Goal: Transaction & Acquisition: Purchase product/service

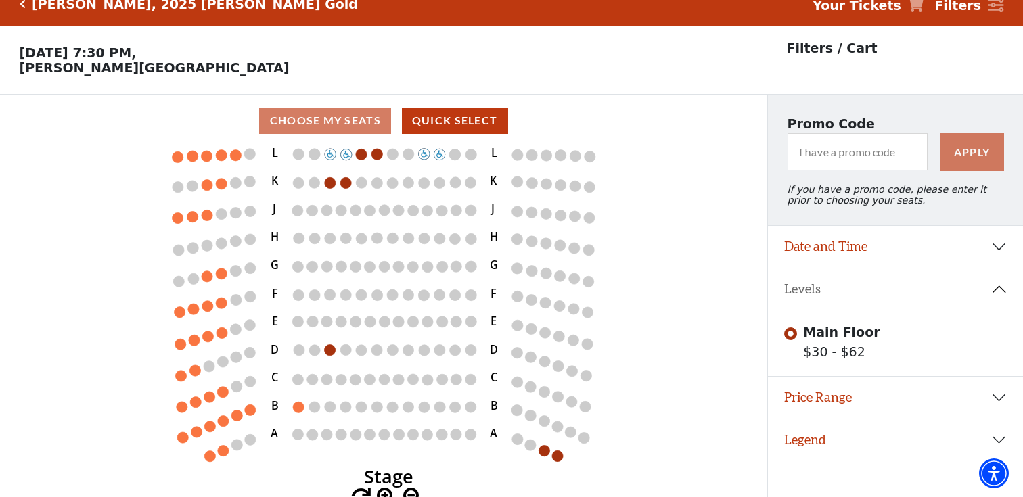
scroll to position [28, 0]
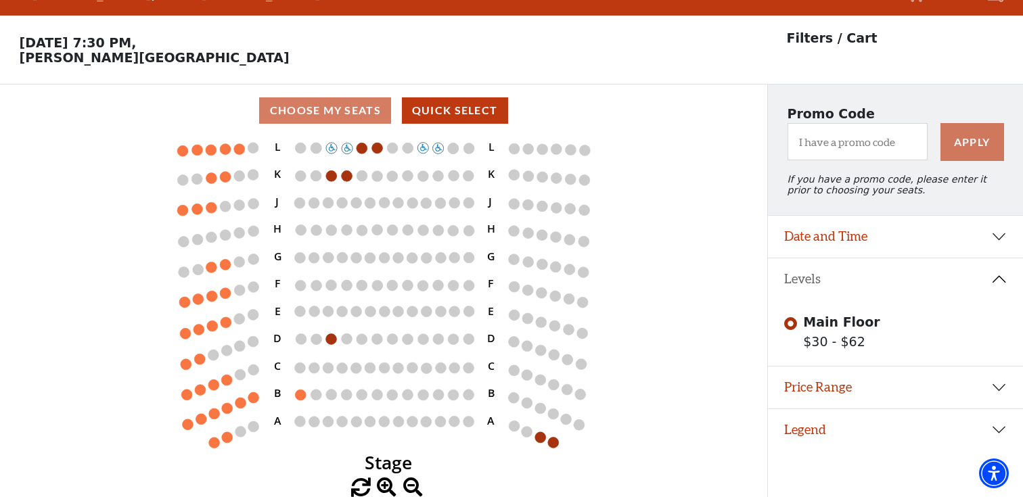
click at [384, 486] on span at bounding box center [387, 488] width 20 height 20
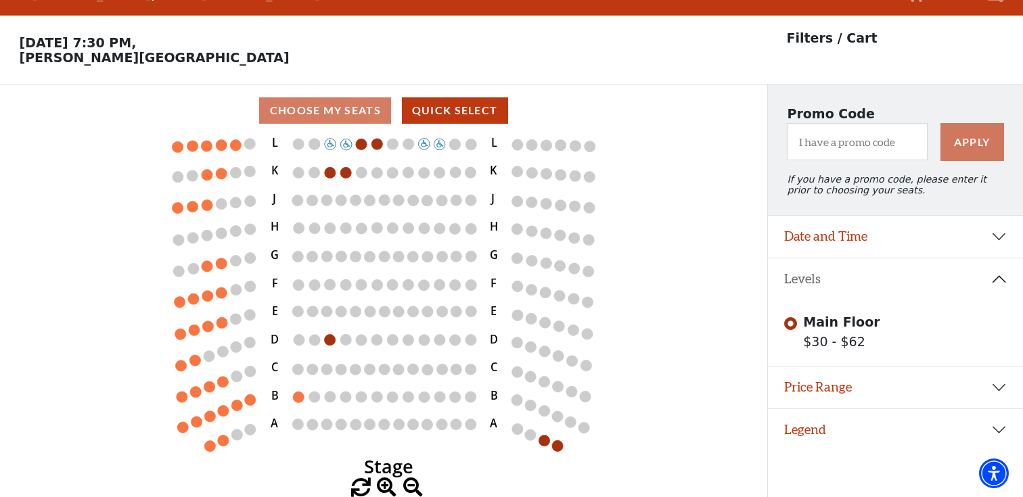
click at [414, 487] on span at bounding box center [413, 488] width 20 height 20
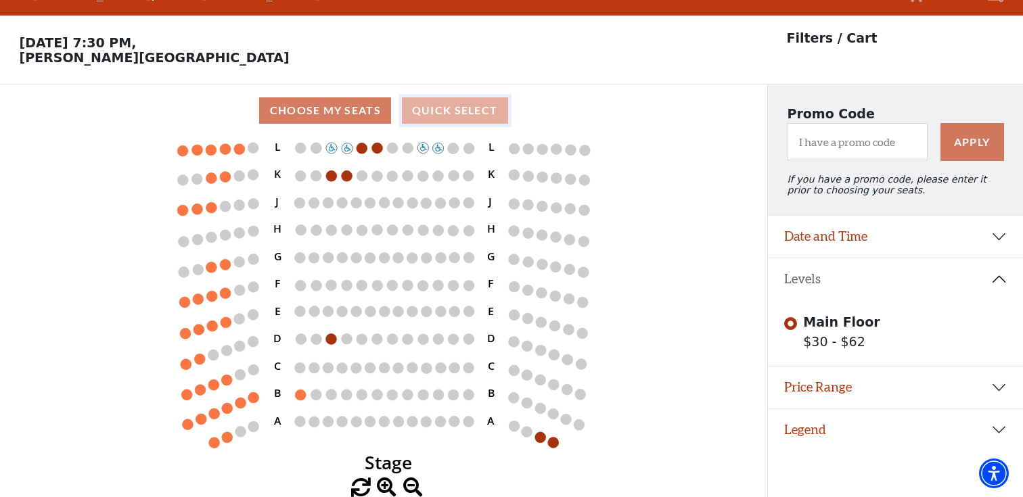
click at [427, 113] on button "Quick Select" at bounding box center [455, 110] width 106 height 26
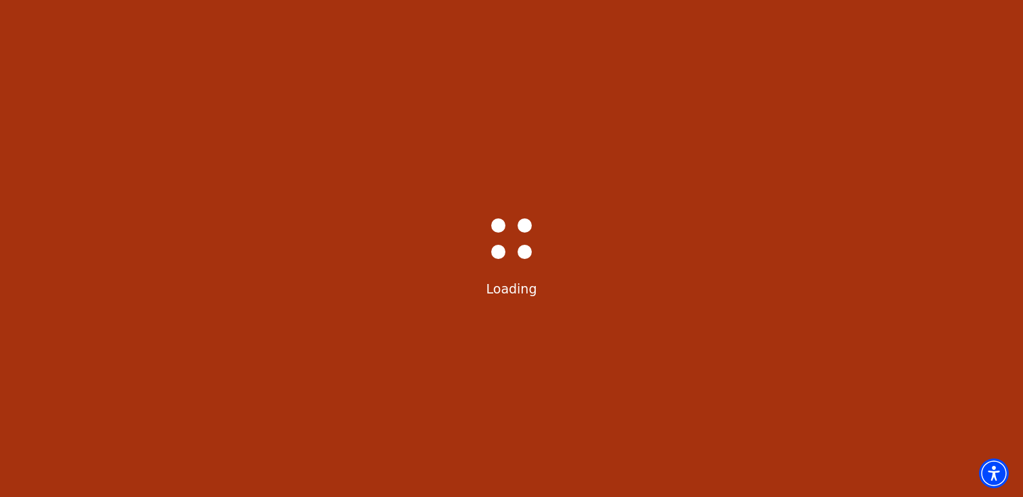
select select "6501"
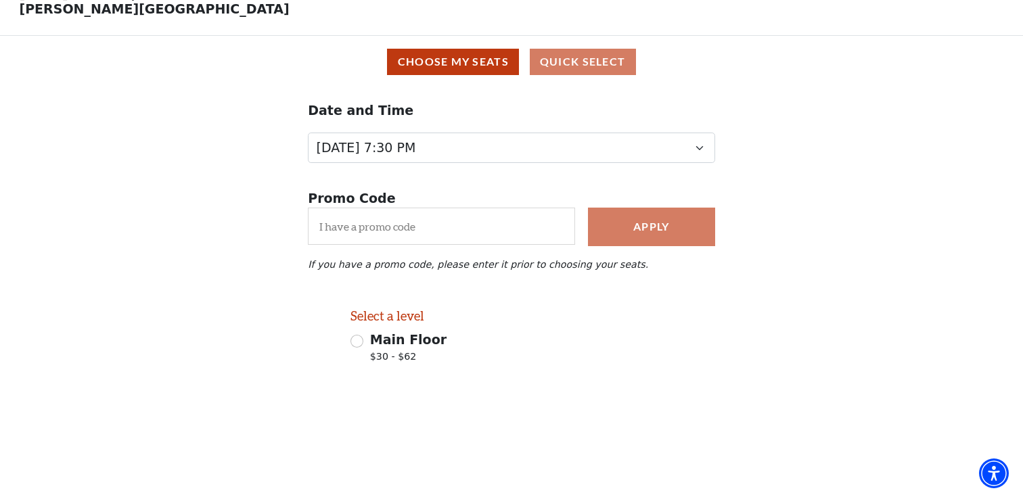
scroll to position [76, 0]
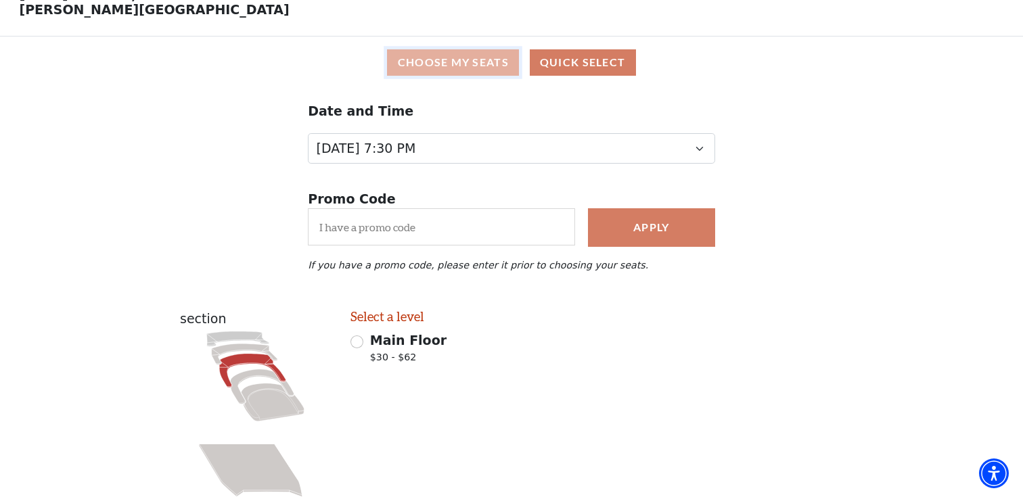
click at [453, 57] on button "Choose My Seats" at bounding box center [453, 62] width 132 height 26
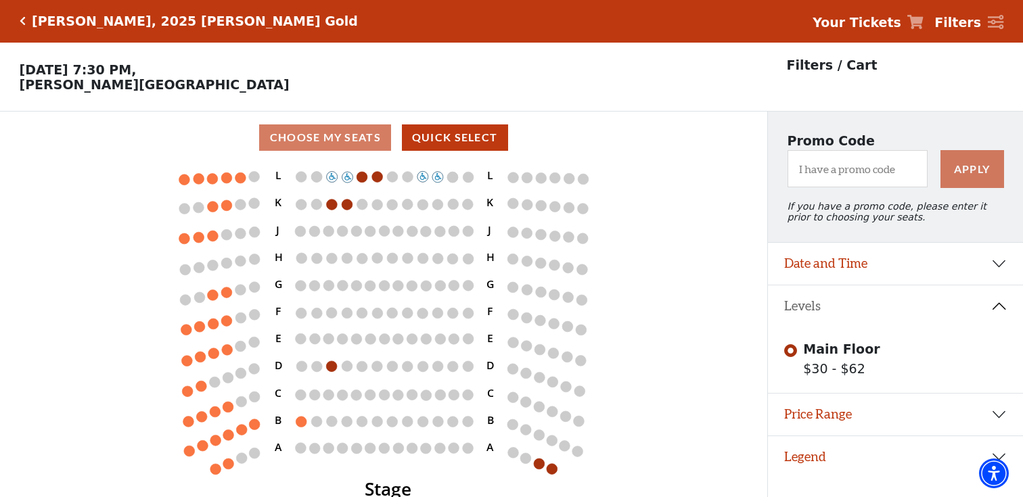
scroll to position [28, 0]
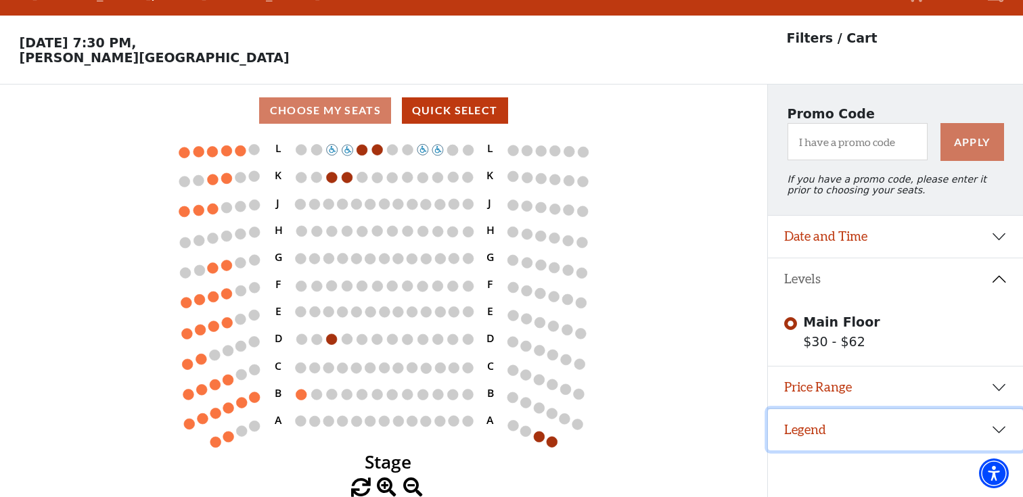
click at [996, 432] on button "Legend" at bounding box center [895, 430] width 255 height 42
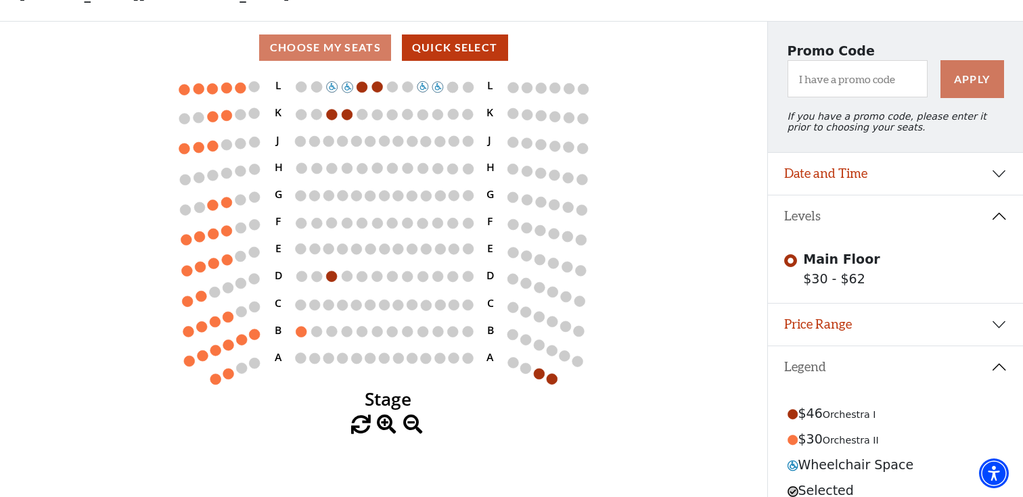
scroll to position [88, 0]
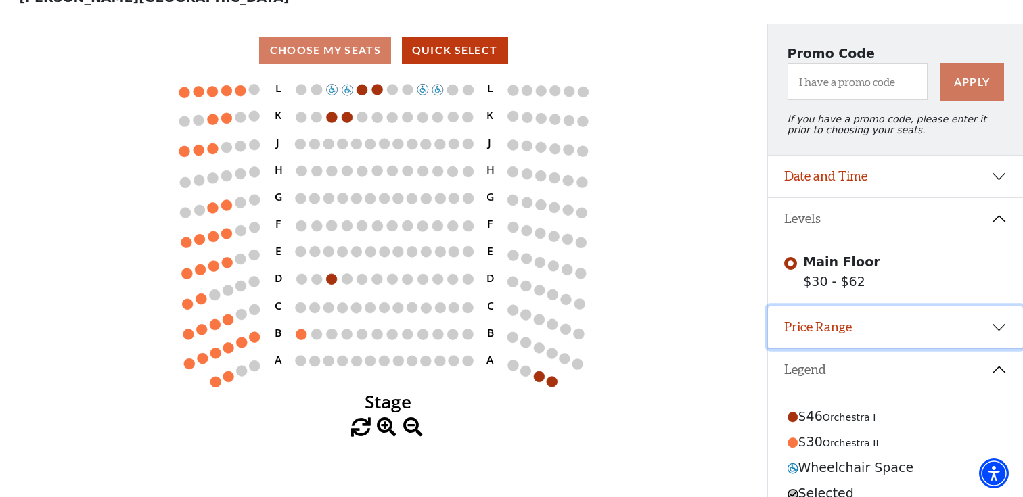
click at [991, 331] on button "Price Range" at bounding box center [895, 327] width 255 height 42
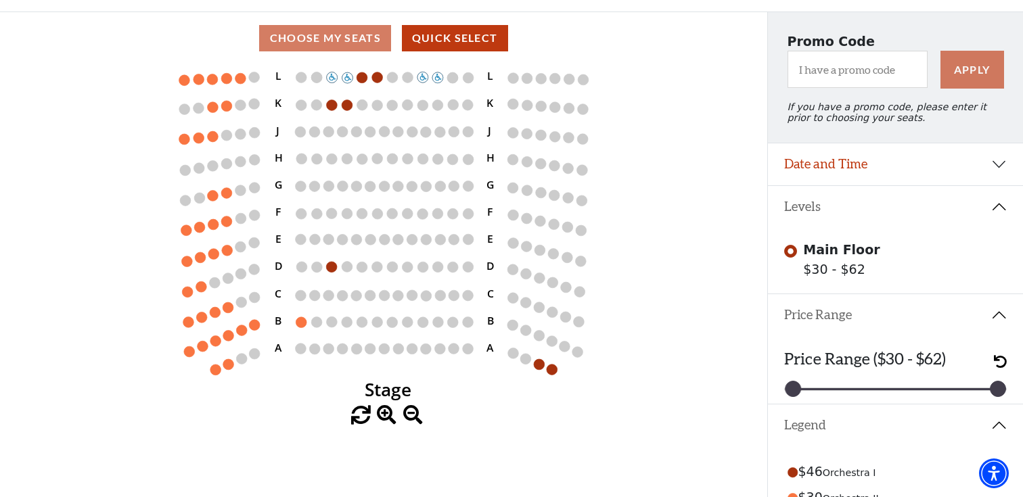
scroll to position [98, 0]
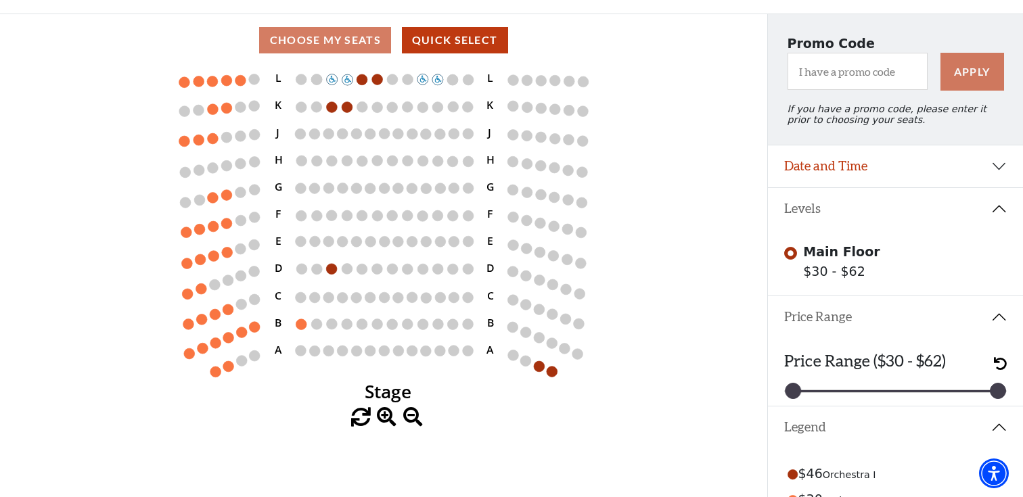
click at [666, 156] on icon "Stage L K J H G F E D C B A L K J H G F E D C B A" at bounding box center [384, 237] width 691 height 342
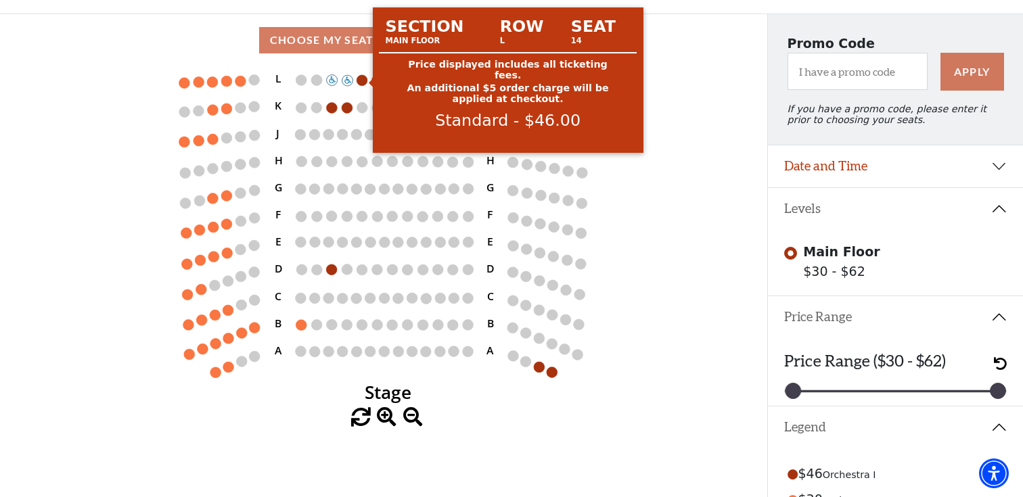
click at [361, 80] on circle at bounding box center [361, 80] width 11 height 11
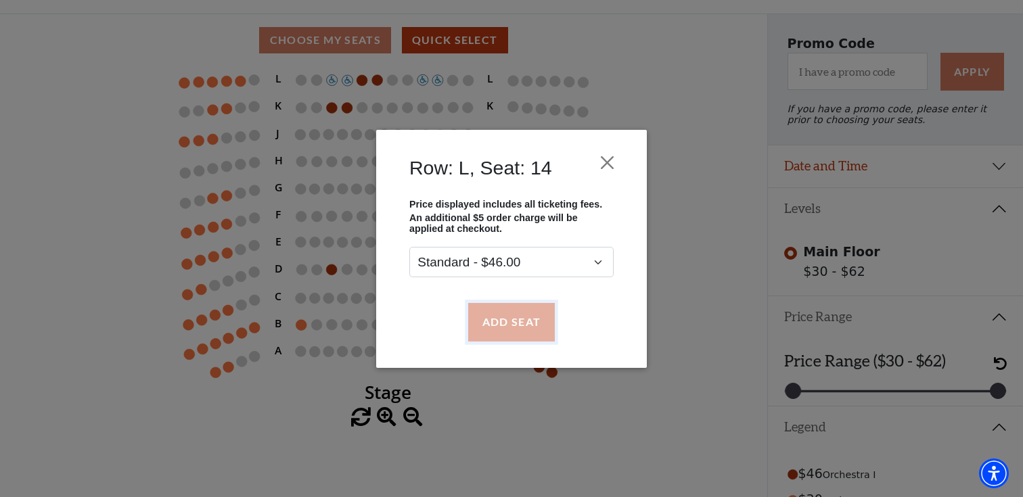
click at [524, 323] on button "Add Seat" at bounding box center [511, 322] width 87 height 38
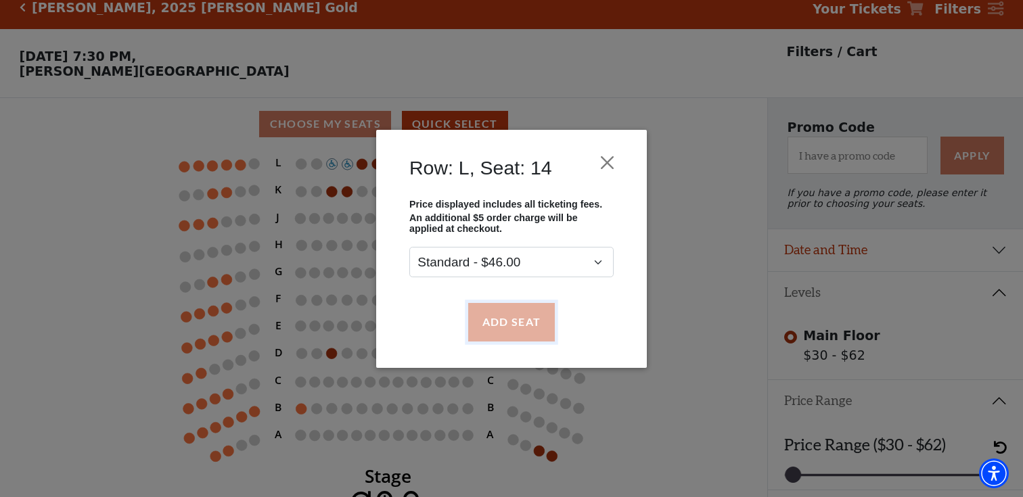
scroll to position [0, 0]
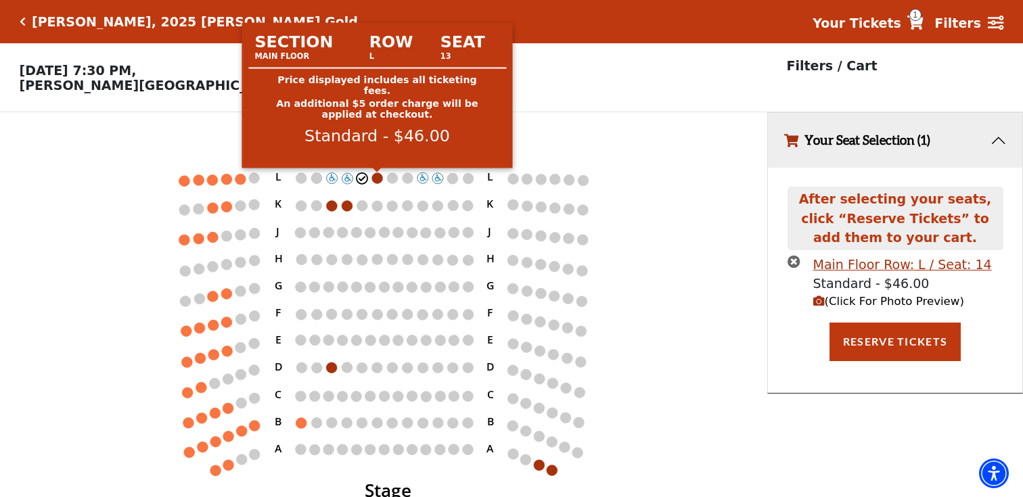
click at [379, 180] on circle at bounding box center [377, 177] width 11 height 11
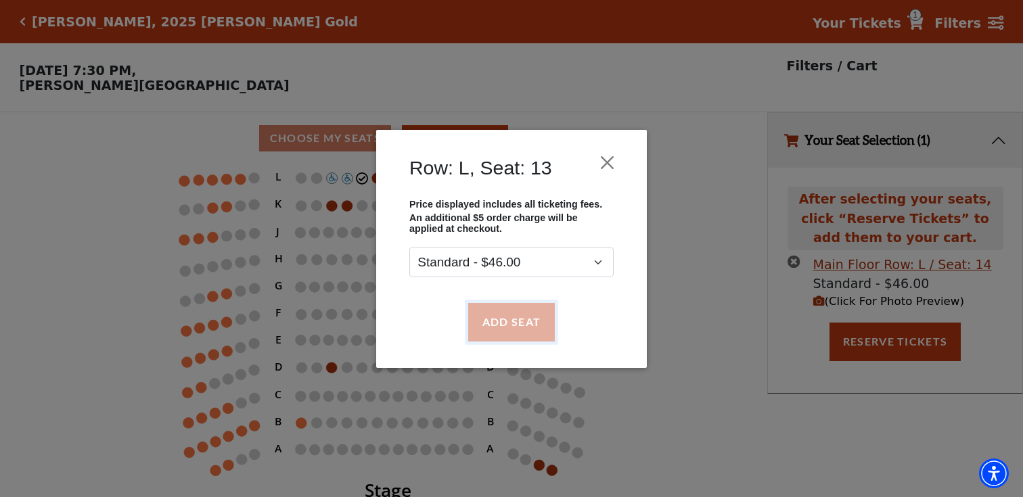
click at [525, 332] on button "Add Seat" at bounding box center [511, 322] width 87 height 38
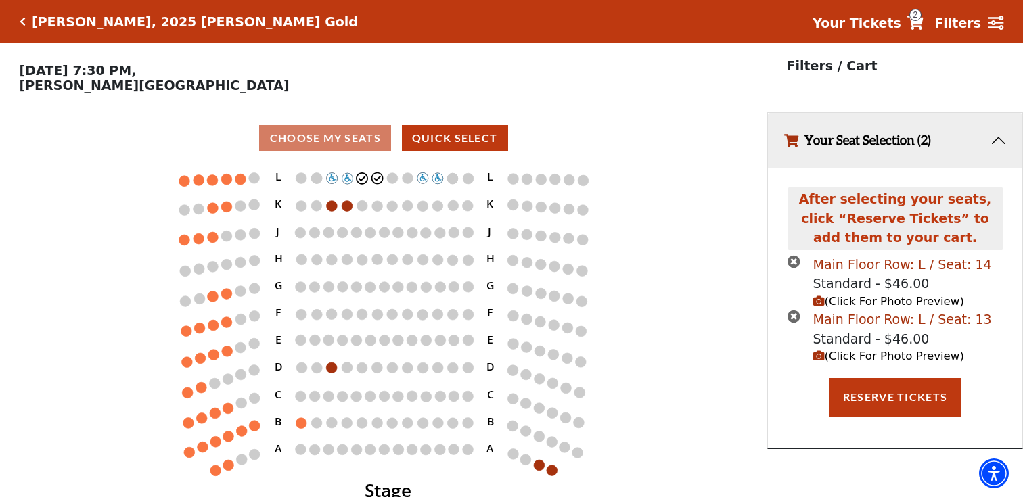
scroll to position [28, 0]
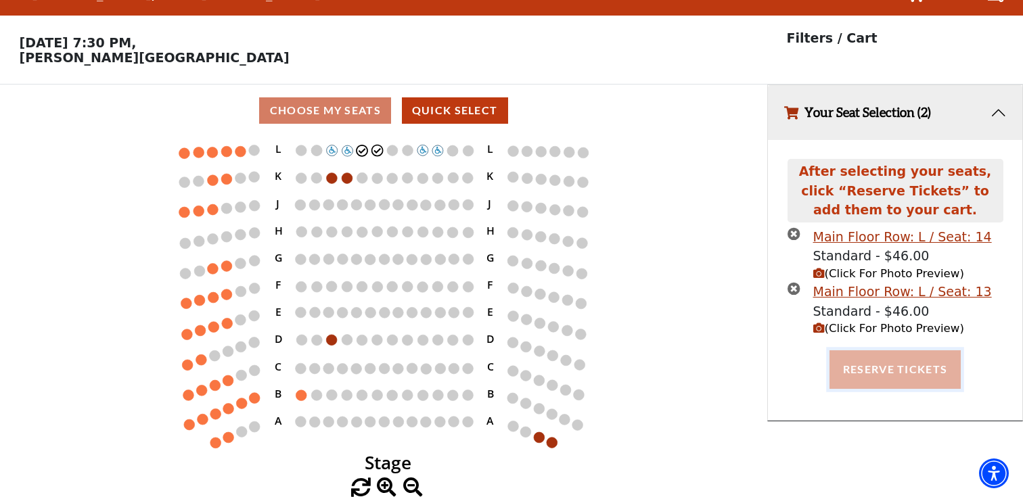
click at [920, 371] on button "Reserve Tickets" at bounding box center [894, 369] width 131 height 38
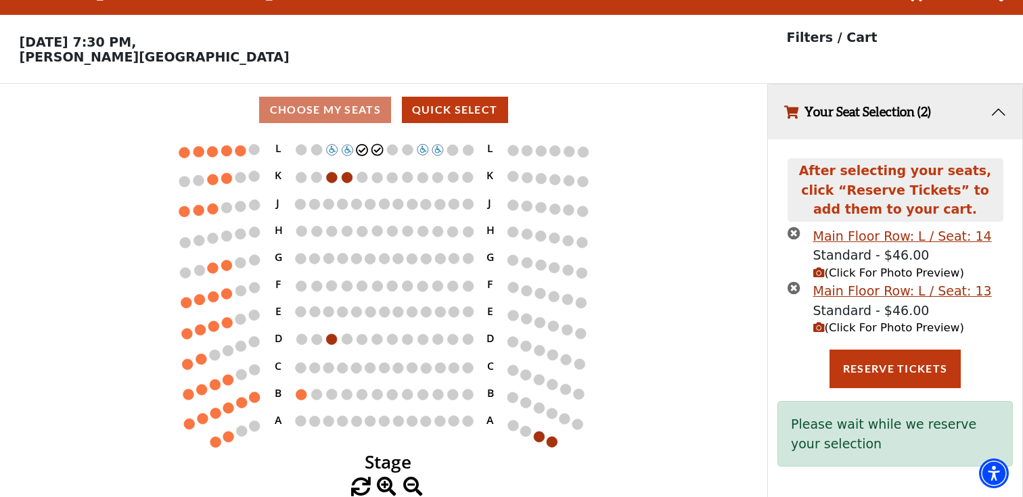
click at [818, 328] on icon "(Click For Photo Preview)" at bounding box center [818, 327] width 11 height 11
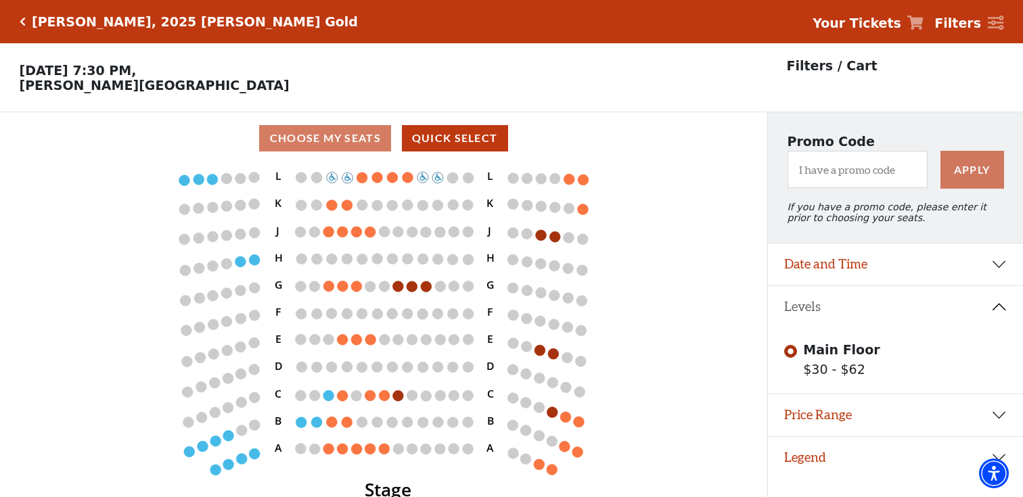
scroll to position [28, 0]
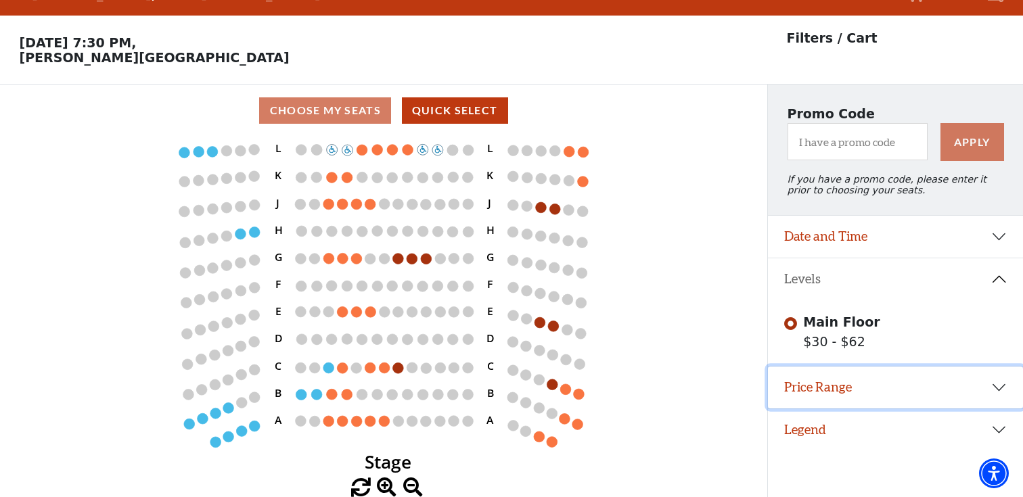
click at [974, 382] on button "Price Range" at bounding box center [895, 388] width 255 height 42
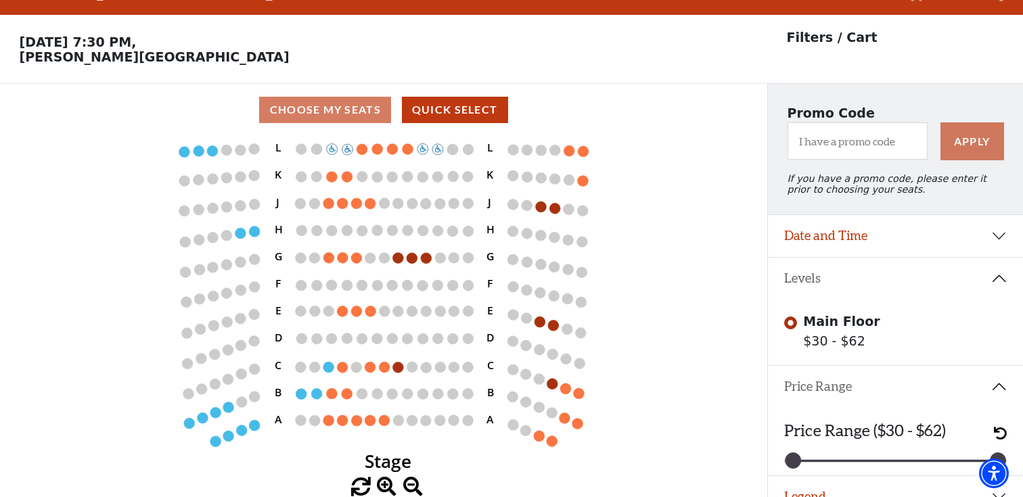
scroll to position [51, 0]
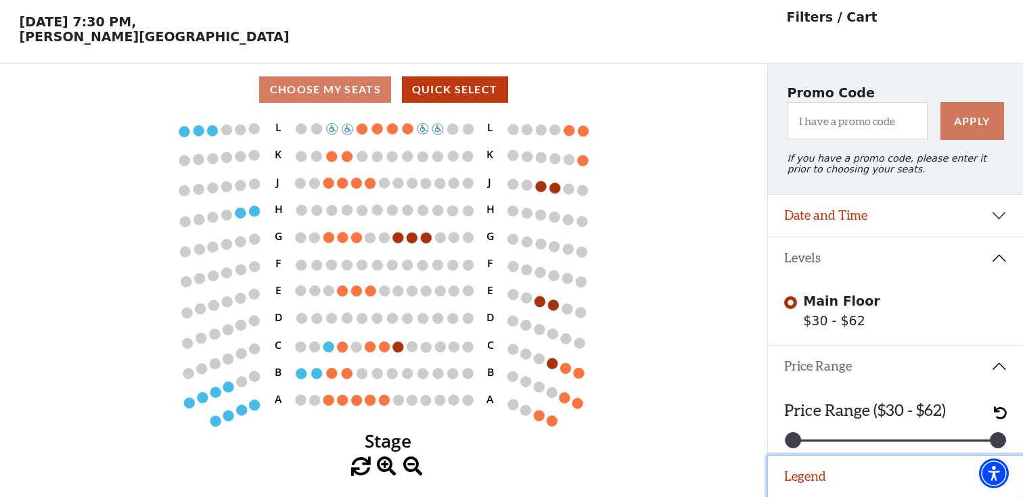
click at [879, 486] on button "Legend" at bounding box center [895, 477] width 255 height 42
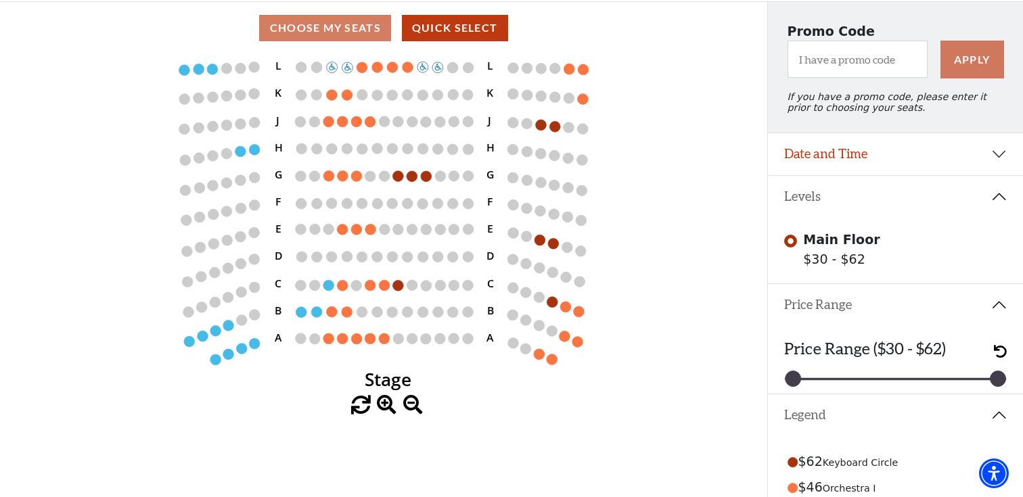
scroll to position [116, 0]
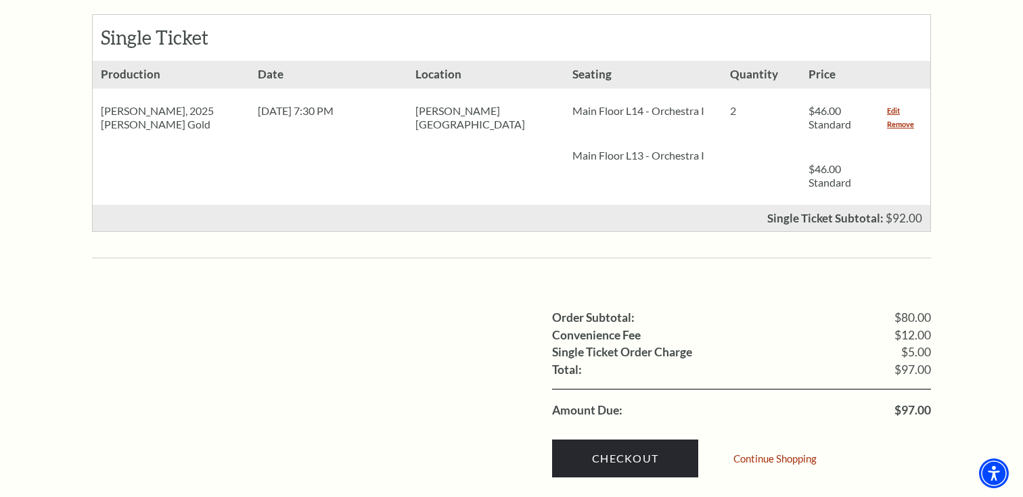
scroll to position [634, 0]
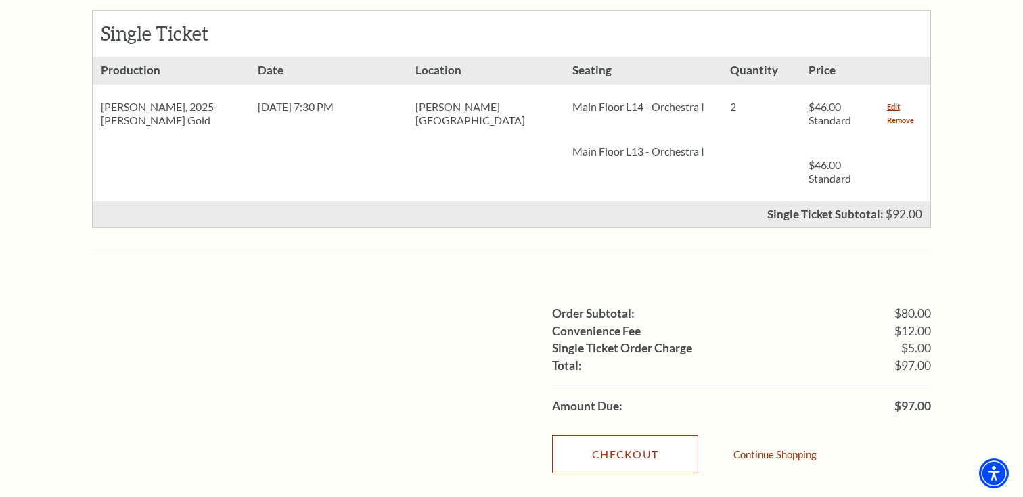
click at [617, 436] on link "Checkout" at bounding box center [625, 455] width 146 height 38
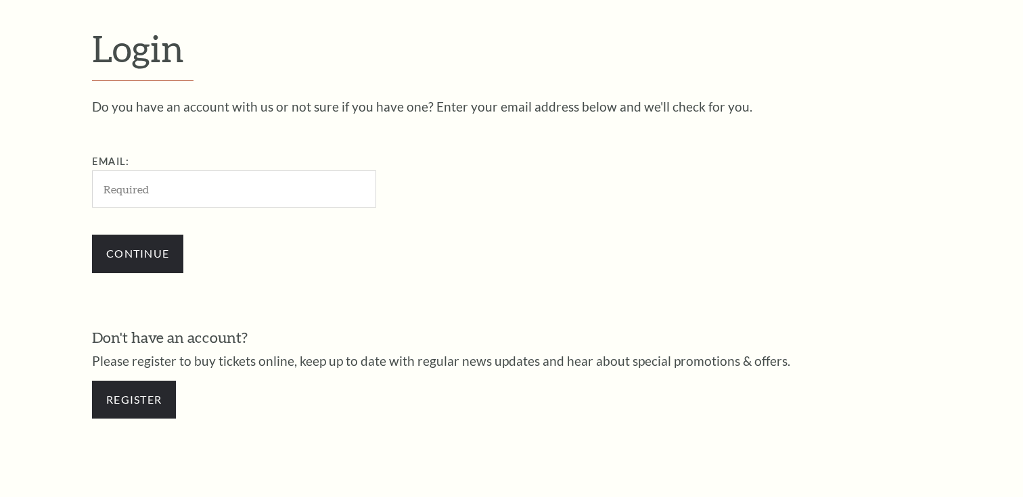
scroll to position [399, 0]
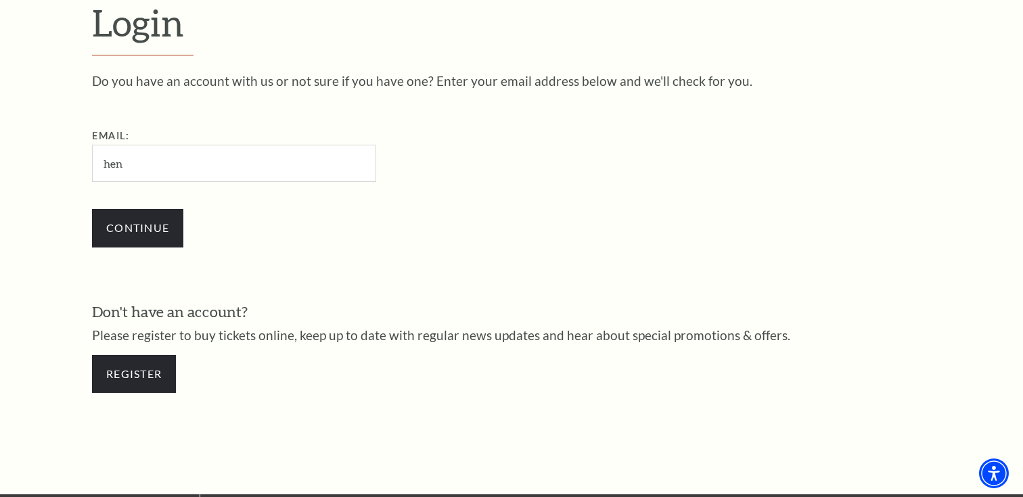
type input "[EMAIL_ADDRESS][DOMAIN_NAME]"
click at [141, 233] on input "Continue" at bounding box center [137, 228] width 91 height 38
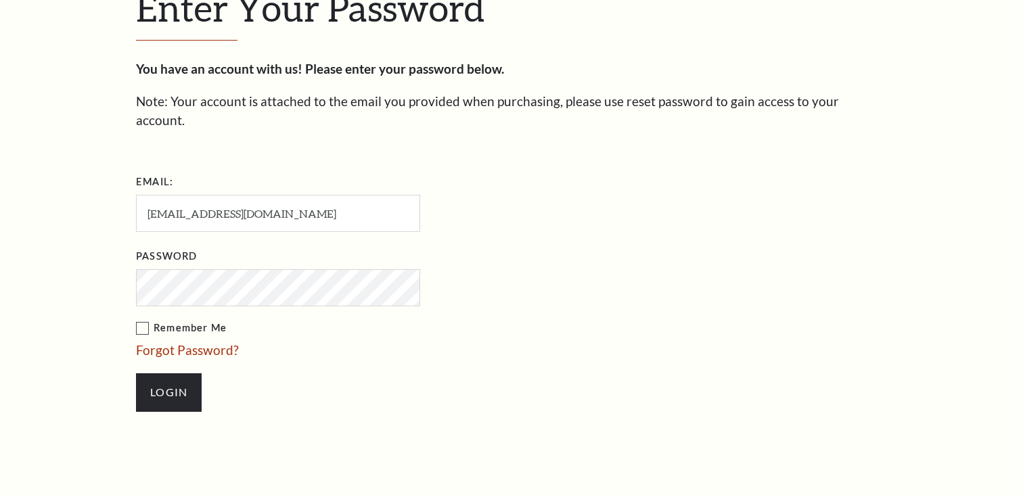
scroll to position [412, 0]
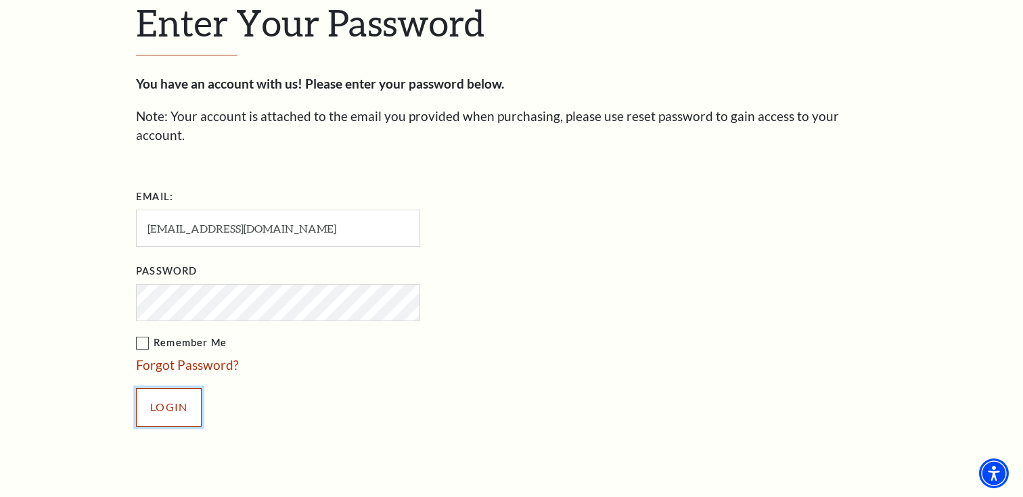
click at [168, 388] on input "Login" at bounding box center [169, 407] width 66 height 38
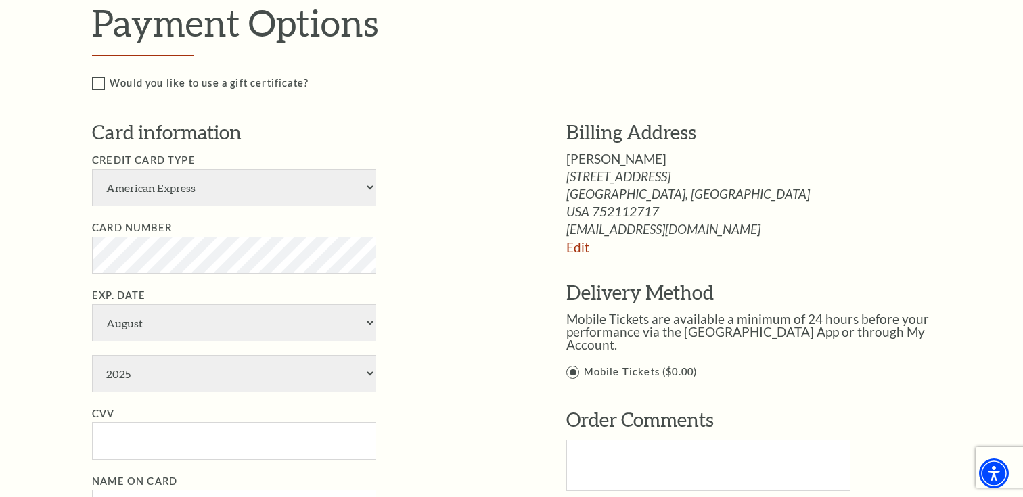
scroll to position [619, 0]
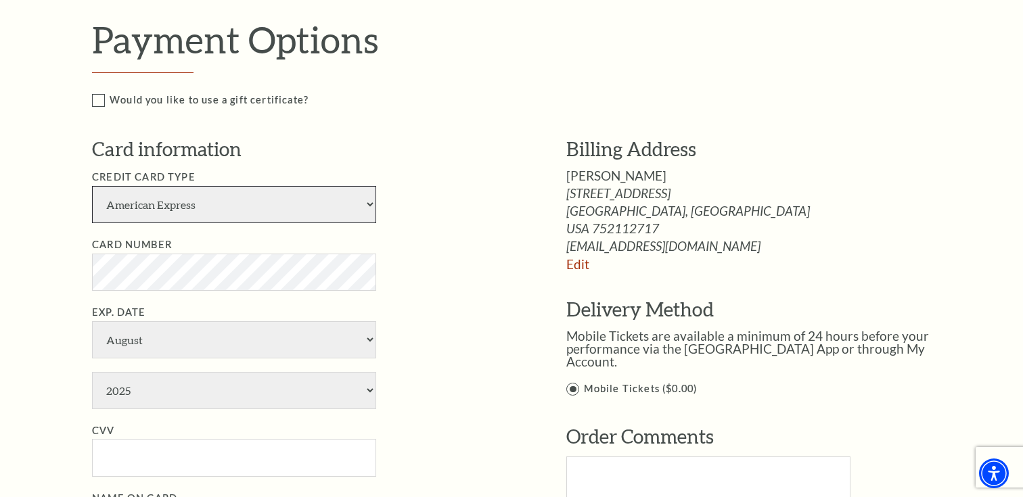
click at [363, 208] on select "American Express Visa Master Card Discover" at bounding box center [234, 204] width 284 height 37
select select "24"
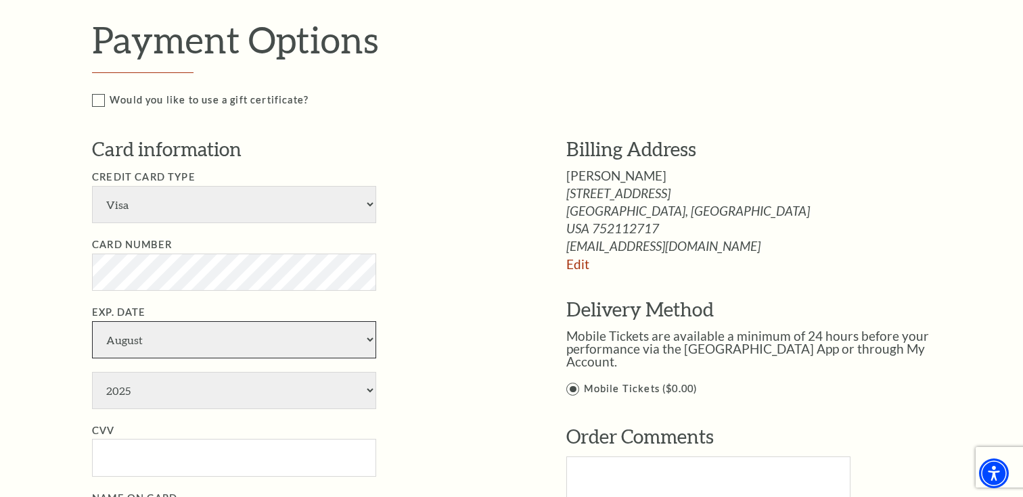
select select "2"
select select "2028"
type input "Henry Nelson"
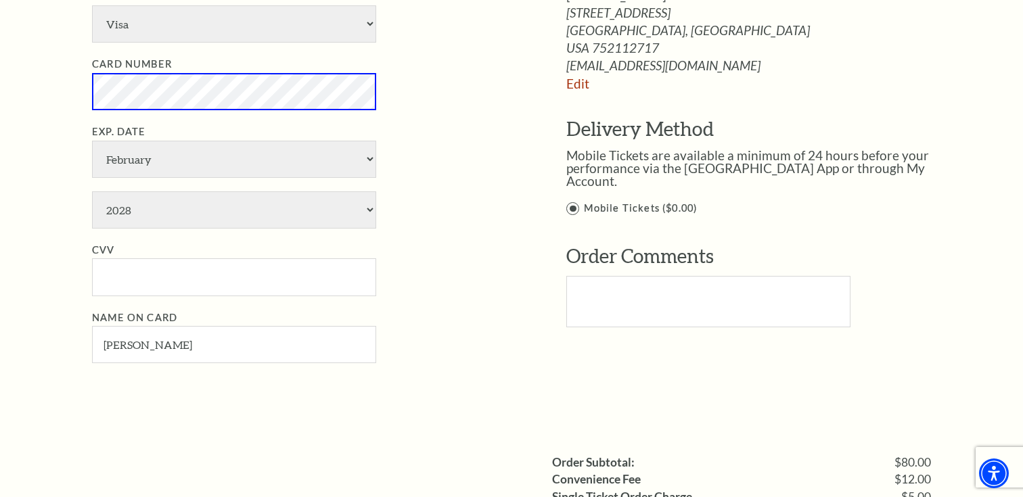
scroll to position [818, 0]
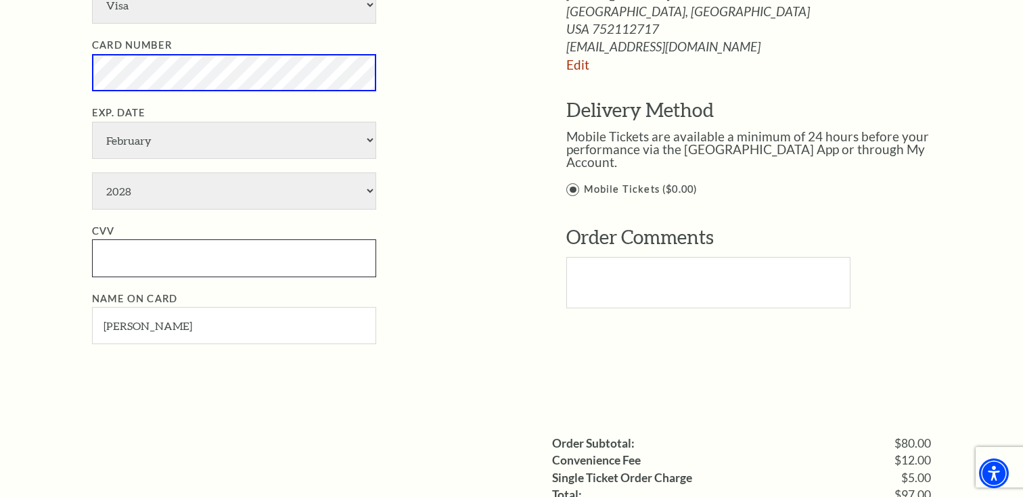
click at [297, 268] on input "CVV" at bounding box center [234, 257] width 284 height 37
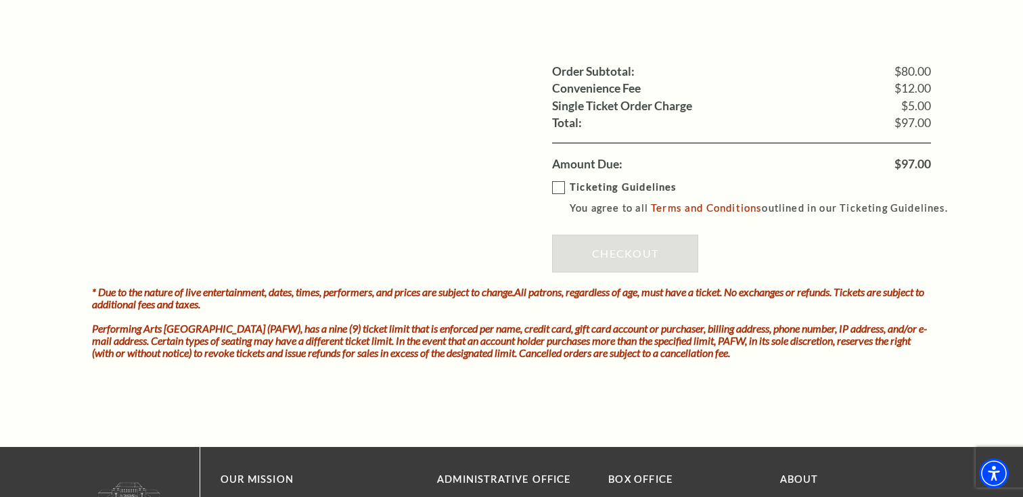
scroll to position [1190, 0]
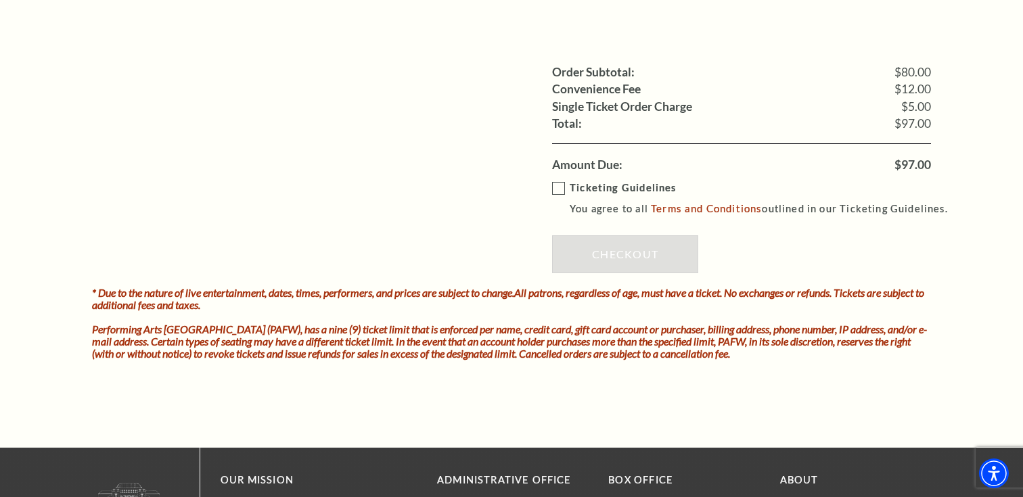
click at [556, 188] on label "Ticketing Guidelines You agree to all Terms and Conditions outlined in our Tick…" at bounding box center [756, 198] width 408 height 37
click at [0, 0] on input "Ticketing Guidelines You agree to all Terms and Conditions outlined in our Tick…" at bounding box center [0, 0] width 0 height 0
click at [625, 252] on link "Checkout" at bounding box center [625, 254] width 146 height 38
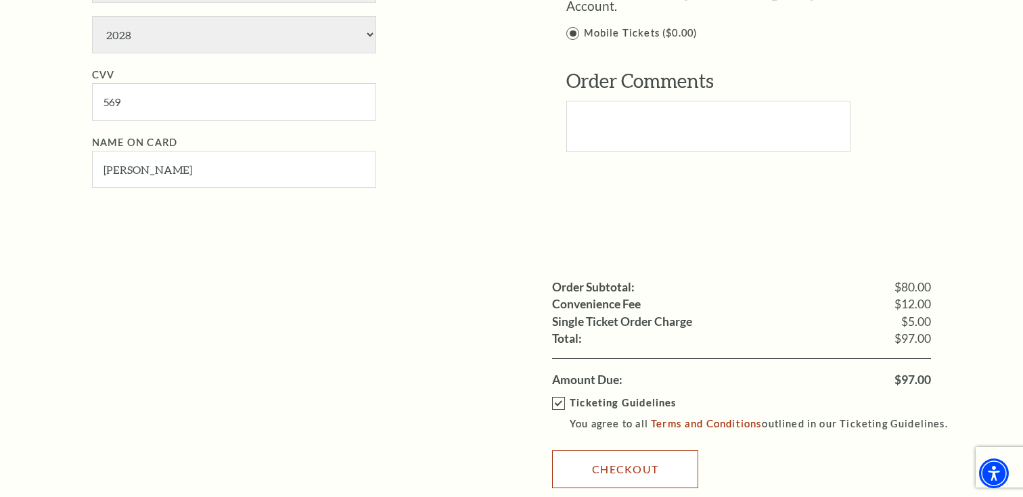
scroll to position [770, 0]
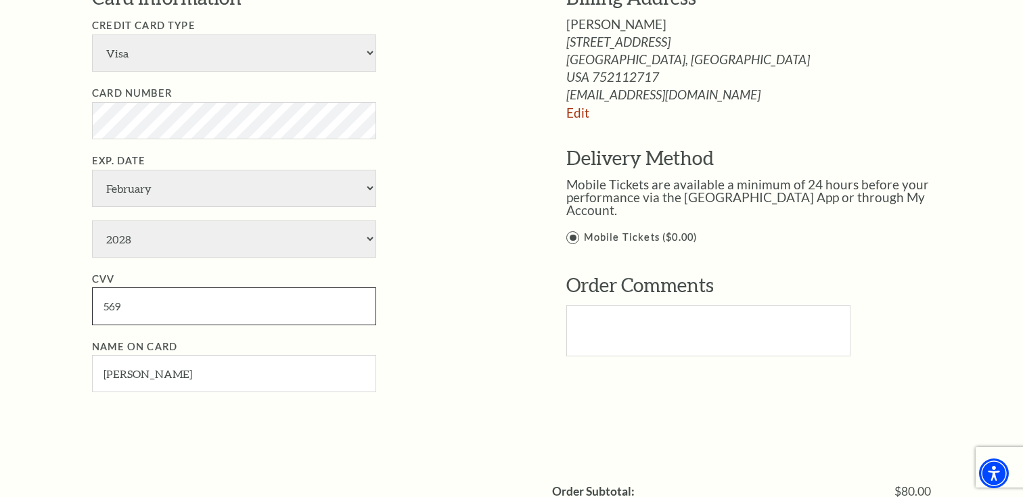
click at [218, 309] on input "569" at bounding box center [234, 305] width 284 height 37
type input "596"
click at [448, 350] on li "Name on Card Henry Nelson" at bounding box center [309, 366] width 434 height 54
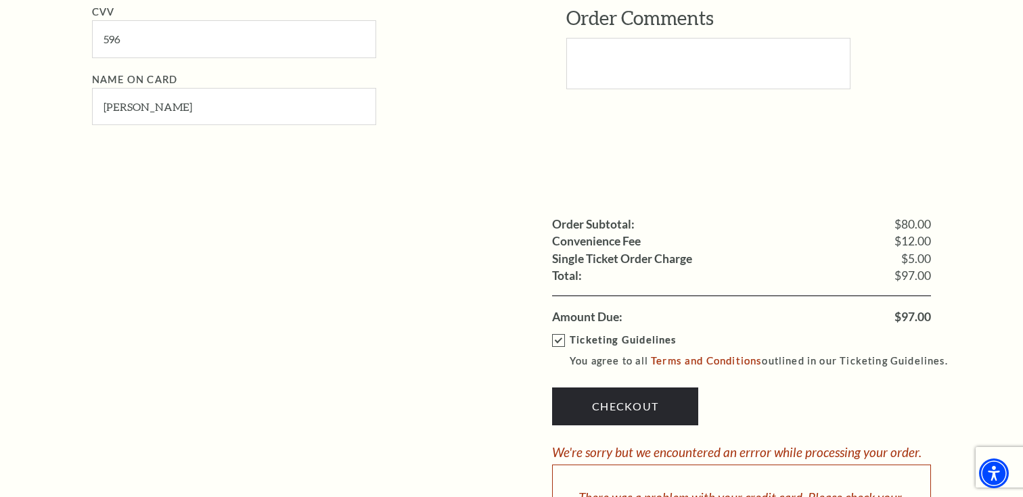
scroll to position [1040, 0]
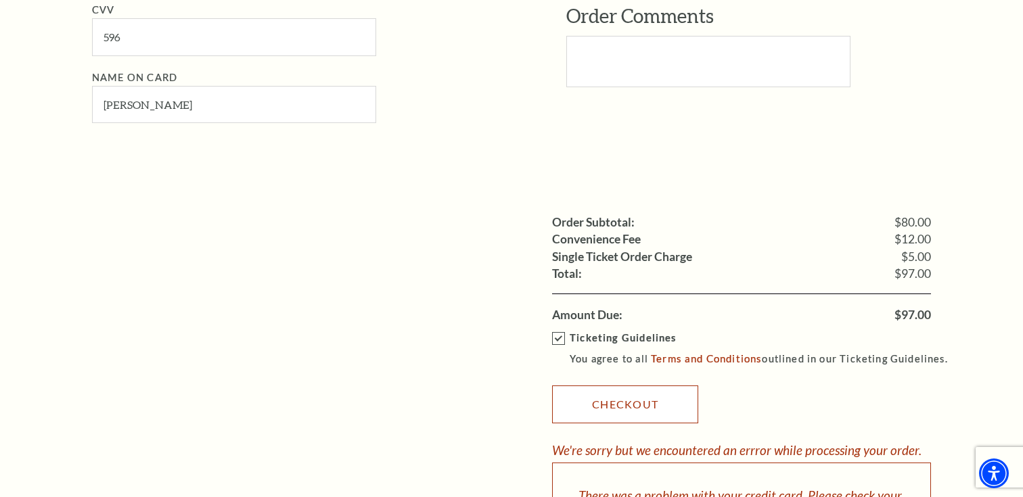
click at [634, 407] on link "Checkout" at bounding box center [625, 405] width 146 height 38
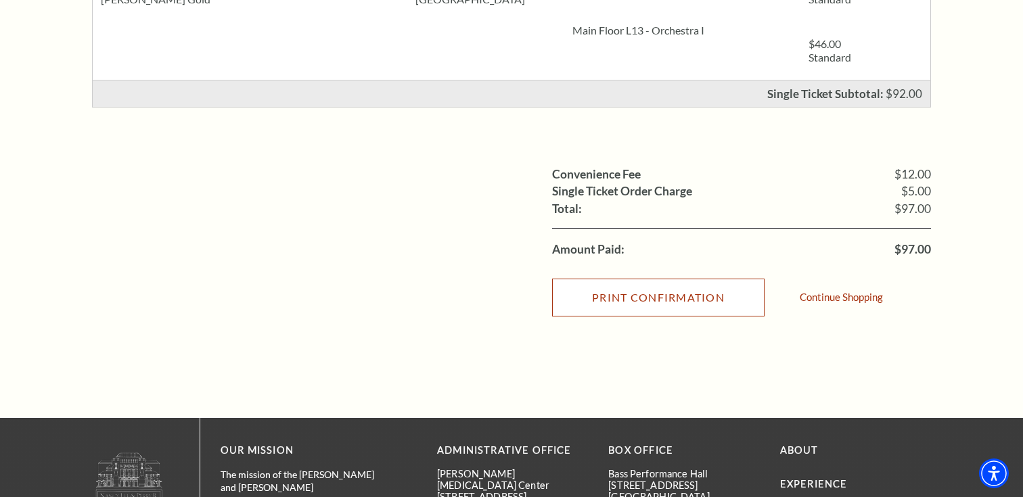
click at [656, 303] on input "Print Confirmation" at bounding box center [658, 298] width 212 height 38
